Goal: Communication & Community: Answer question/provide support

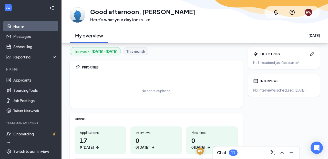
scroll to position [32, 0]
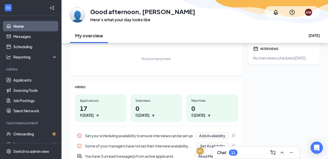
click at [88, 108] on h1 "17 9 today" at bounding box center [100, 111] width 41 height 14
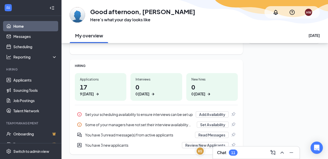
scroll to position [70, 0]
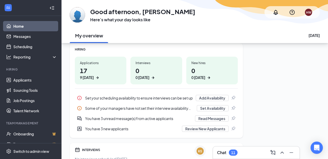
drag, startPoint x: 89, startPoint y: 71, endPoint x: 99, endPoint y: 71, distance: 10.5
click at [101, 118] on div "You have 3 unread message(s) from active applicants" at bounding box center [138, 118] width 107 height 5
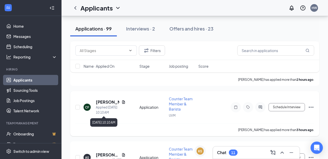
scroll to position [131, 0]
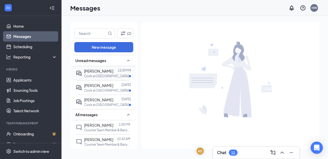
click at [88, 73] on span "[PERSON_NAME]" at bounding box center [98, 71] width 29 height 5
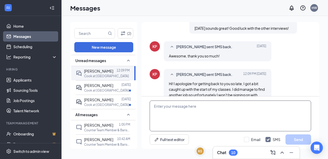
click at [207, 109] on textarea at bounding box center [230, 115] width 161 height 31
type textarea "t"
click at [172, 106] on textarea "Great now worries congrats" at bounding box center [230, 115] width 161 height 31
click at [165, 102] on textarea "Great no worries congrats" at bounding box center [230, 115] width 161 height 31
click at [165, 105] on textarea "Great no worries congrats" at bounding box center [230, 115] width 161 height 31
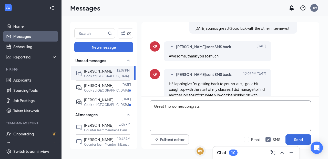
click at [203, 107] on textarea "Great ! no worries congrats" at bounding box center [230, 115] width 161 height 31
click at [188, 105] on textarea "Great ! no worries congrats" at bounding box center [230, 115] width 161 height 31
click at [205, 109] on textarea "Great ! no worries Congrats" at bounding box center [230, 115] width 161 height 31
click at [167, 107] on textarea "Great ! no worries Congrats" at bounding box center [230, 115] width 161 height 31
click at [170, 106] on textarea "Great no worries Congrats" at bounding box center [230, 115] width 161 height 31
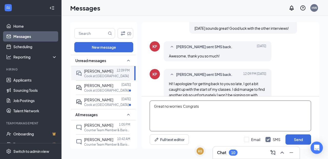
click at [170, 106] on textarea "Great no worries Congrats" at bounding box center [230, 115] width 161 height 31
click at [182, 107] on textarea "No worries and congrats on getting employment" at bounding box center [230, 115] width 161 height 31
click at [180, 106] on textarea "No worries and congrats on getting employment" at bounding box center [230, 115] width 161 height 31
click at [238, 106] on textarea "No worries.... congrats on getting employment" at bounding box center [230, 115] width 161 height 31
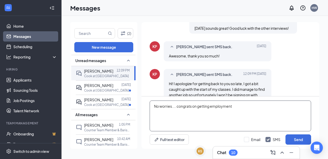
type textarea "No worries.... congrats on getting employment"
click at [220, 105] on textarea "No worries.... congrats on getting employment" at bounding box center [230, 115] width 161 height 31
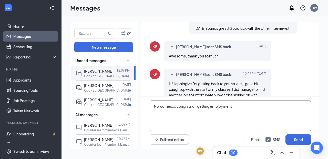
click at [220, 105] on textarea "No worries.... congrats on getting employment" at bounding box center [230, 115] width 161 height 31
type textarea "w"
click at [196, 105] on textarea "Will pass information on to [PERSON_NAME]" at bounding box center [230, 115] width 161 height 31
click at [217, 106] on textarea "Will pass information onto [PERSON_NAME]" at bounding box center [230, 115] width 161 height 31
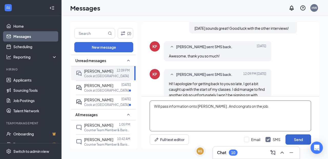
type textarea "Will pass information onto [PERSON_NAME] . And congrats on the job."
click at [293, 138] on button "Send" at bounding box center [298, 139] width 26 height 10
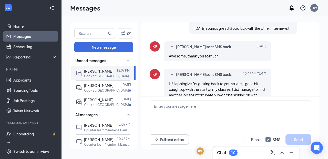
scroll to position [421, 0]
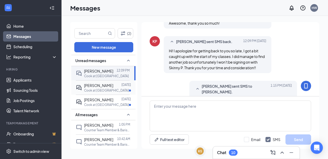
click at [113, 87] on div at bounding box center [117, 86] width 8 height 6
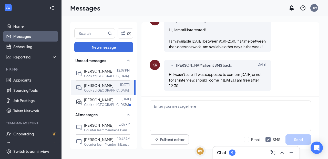
scroll to position [132, 0]
click at [184, 107] on textarea at bounding box center [230, 115] width 161 height 31
type textarea "f"
type textarea "T"
click at [228, 105] on textarea "You can stop bye [DATE] anytime after 3pm" at bounding box center [230, 115] width 161 height 31
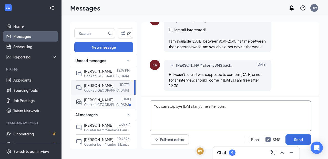
type textarea "You can stop bye [DATE] anytime after 3pm."
click at [102, 102] on div "[PERSON_NAME]" at bounding box center [98, 100] width 29 height 6
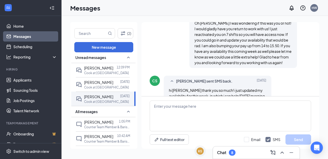
scroll to position [1, 0]
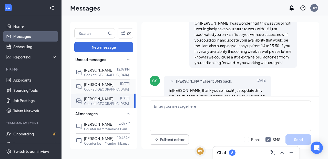
click at [108, 91] on div "Cook at [GEOGRAPHIC_DATA]" at bounding box center [107, 89] width 46 height 4
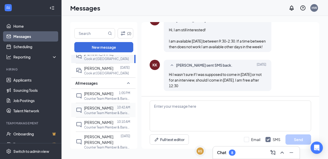
scroll to position [31, 0]
click at [94, 97] on div "[PERSON_NAME]" at bounding box center [98, 94] width 29 height 6
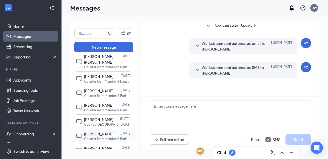
scroll to position [113, 0]
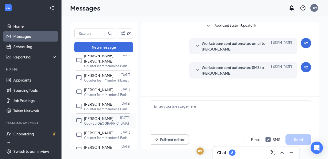
click at [98, 116] on span "[PERSON_NAME]" at bounding box center [98, 118] width 29 height 5
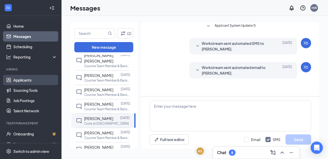
click at [27, 78] on link "Applicants" at bounding box center [35, 80] width 44 height 10
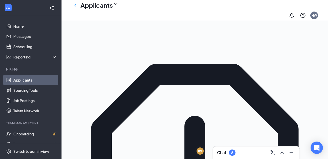
scroll to position [42, 0]
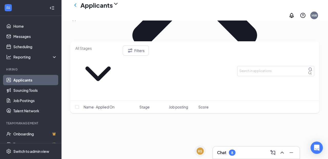
scroll to position [482, 0]
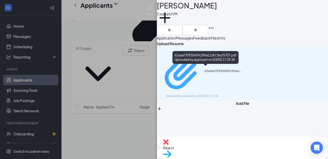
click at [210, 69] on div "62adaf70935659c3f6e11dfc3ecf5707.pdf" at bounding box center [223, 71] width 38 height 4
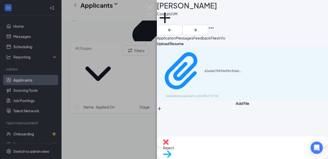
click at [144, 120] on div "[PERSON_NAME] at UVM Add a tag Application Messages Feedback Files Info Upload …" at bounding box center [164, 79] width 328 height 159
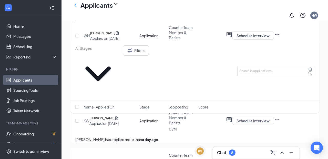
scroll to position [1042, 0]
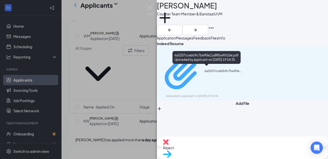
click at [228, 69] on div "6a5207ccebb9c7be90e11a885a4f62de.pdf" at bounding box center [223, 71] width 38 height 4
click at [150, 10] on img at bounding box center [150, 10] width 6 height 10
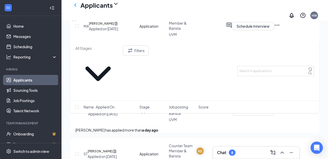
scroll to position [1175, 0]
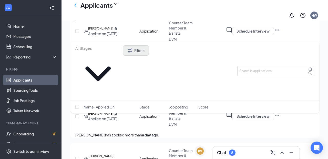
click at [133, 53] on icon "Filter" at bounding box center [130, 50] width 6 height 6
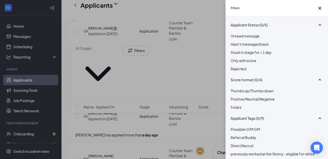
click at [113, 46] on div "Filters Applicant Status (0/5) Unread message Hasn't messaged back Stuck in sta…" at bounding box center [164, 79] width 328 height 159
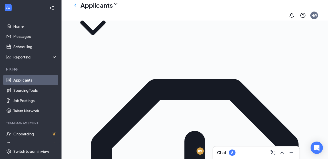
scroll to position [28, 0]
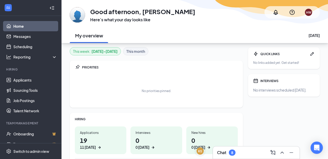
scroll to position [70, 0]
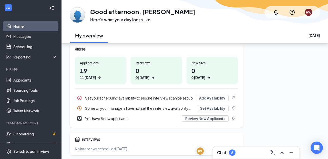
click at [254, 56] on div "QUICK LINKS No links added yet. Get started! INTERVIEWS No interviews scheduled…" at bounding box center [284, 66] width 72 height 178
